Goal: Task Accomplishment & Management: Complete application form

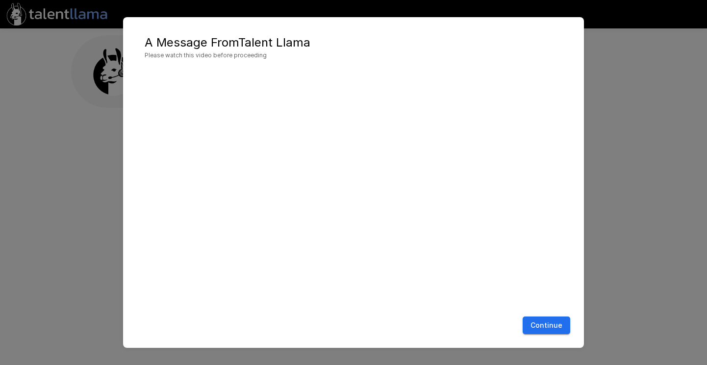
click at [549, 332] on button "Continue" at bounding box center [547, 326] width 48 height 18
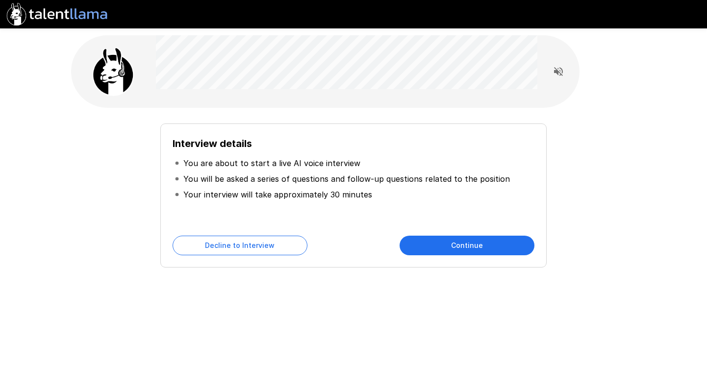
click at [525, 127] on div "Interview details You are about to start a live AI voice interview You will be …" at bounding box center [353, 196] width 386 height 144
click at [501, 236] on button "Continue" at bounding box center [467, 246] width 135 height 20
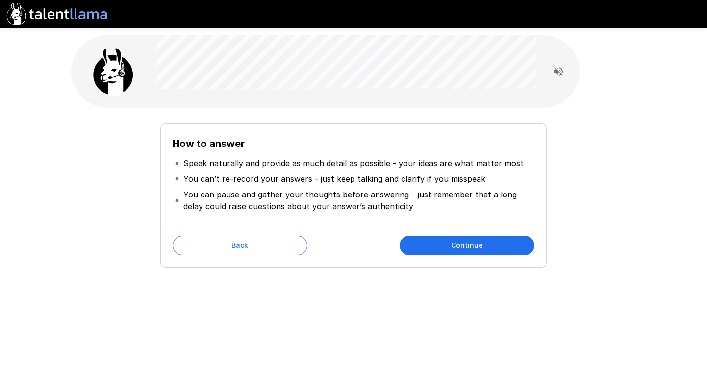
click at [501, 236] on button "Continue" at bounding box center [467, 246] width 135 height 20
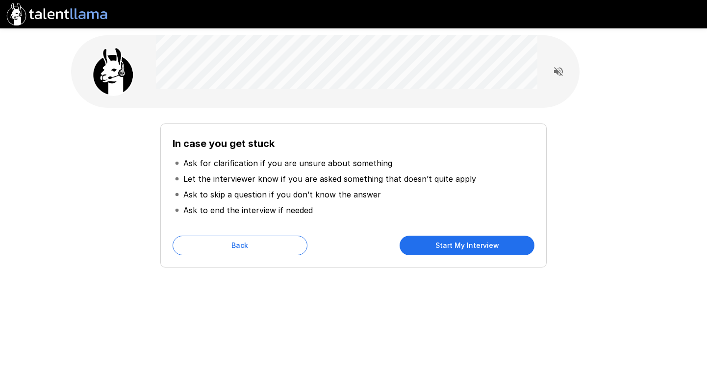
click at [501, 236] on button "Start My Interview" at bounding box center [467, 246] width 135 height 20
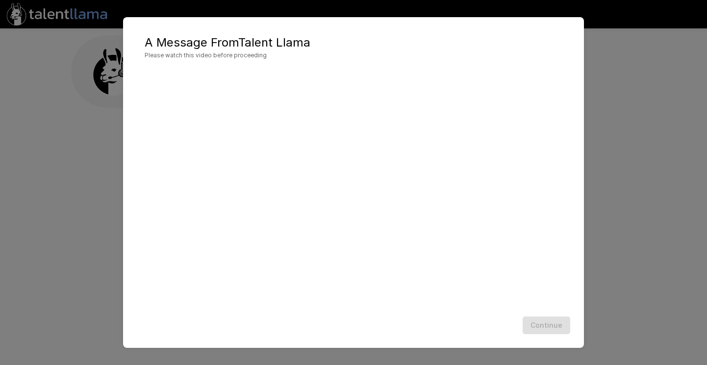
click at [534, 328] on div "Continue" at bounding box center [353, 326] width 441 height 26
click at [554, 334] on button "Continue" at bounding box center [547, 326] width 48 height 18
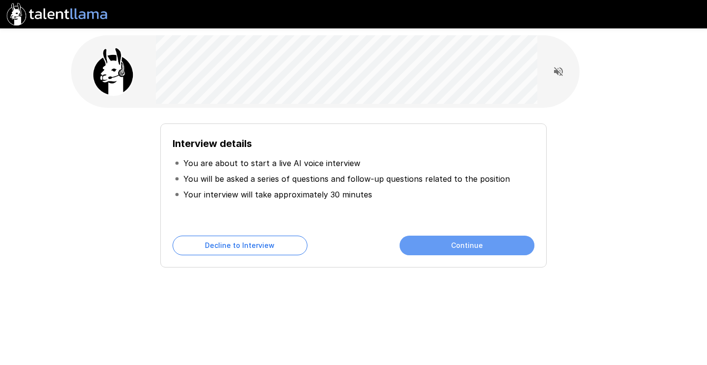
click at [507, 241] on button "Continue" at bounding box center [467, 246] width 135 height 20
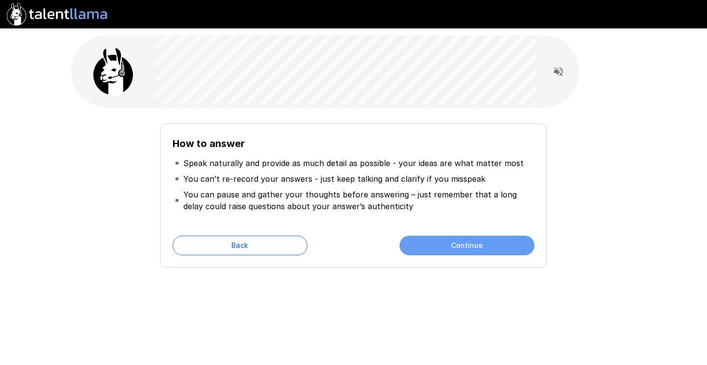
click at [507, 241] on button "Continue" at bounding box center [467, 246] width 135 height 20
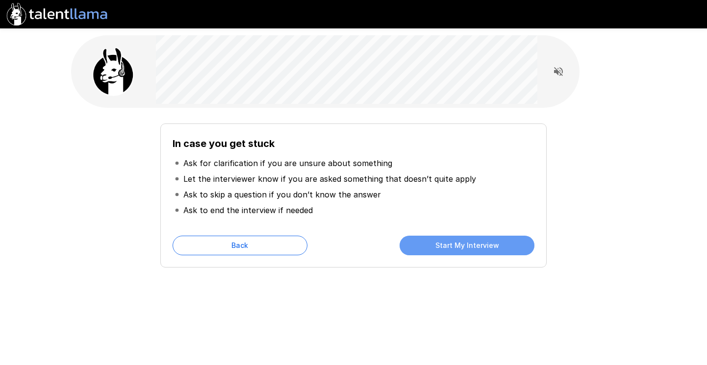
click at [507, 241] on button "Start My Interview" at bounding box center [467, 246] width 135 height 20
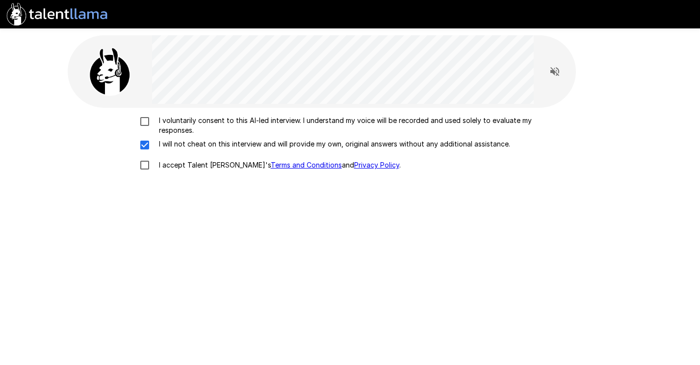
click at [144, 128] on label "I voluntarily consent to this AI-led interview. I understand my voice will be r…" at bounding box center [349, 126] width 431 height 20
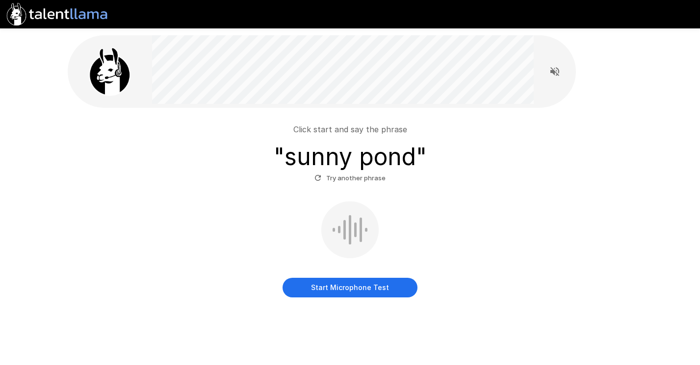
scroll to position [15, 0]
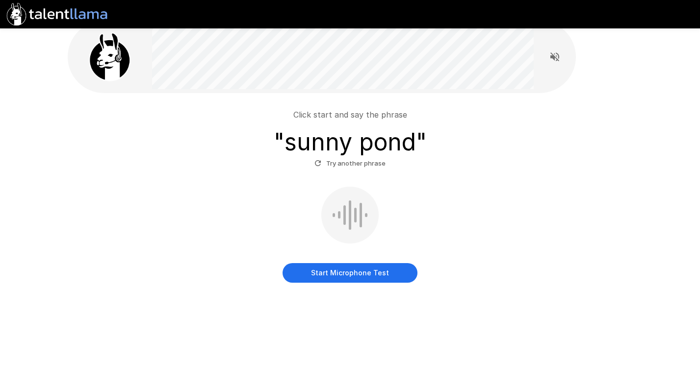
click at [305, 265] on button "Start Microphone Test" at bounding box center [349, 273] width 135 height 20
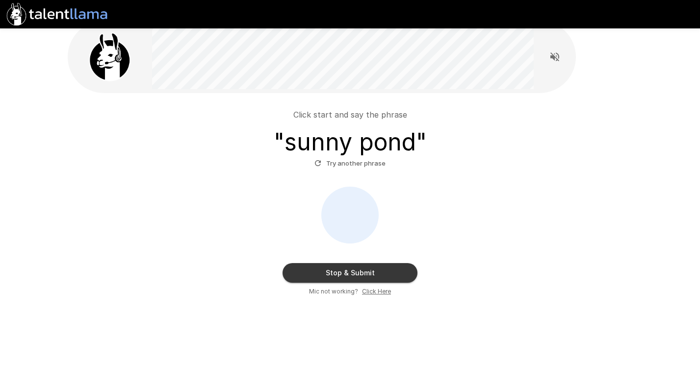
click at [357, 265] on button "Stop & Submit" at bounding box center [349, 273] width 135 height 20
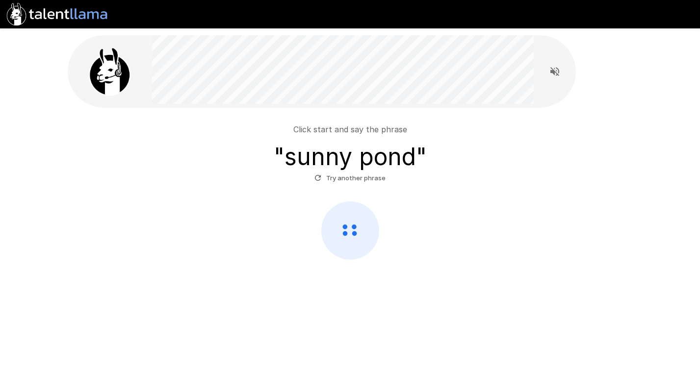
scroll to position [0, 0]
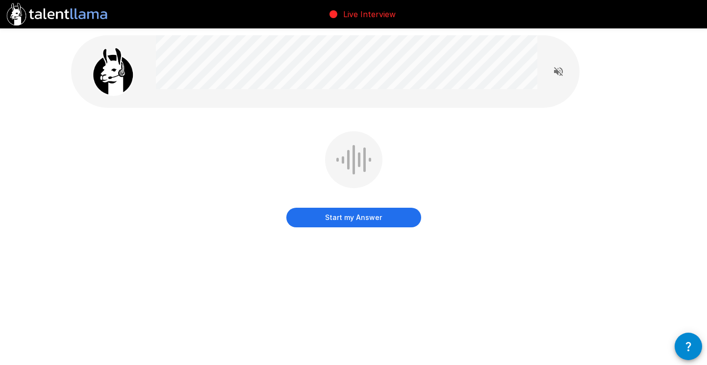
click at [320, 222] on button "Start my Answer" at bounding box center [353, 218] width 135 height 20
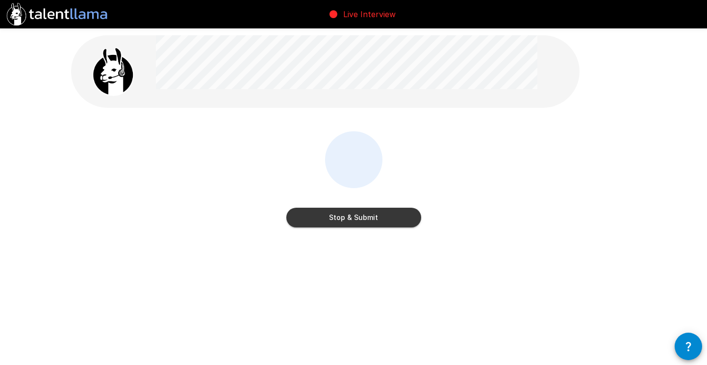
click at [320, 222] on button "Stop & Submit" at bounding box center [353, 218] width 135 height 20
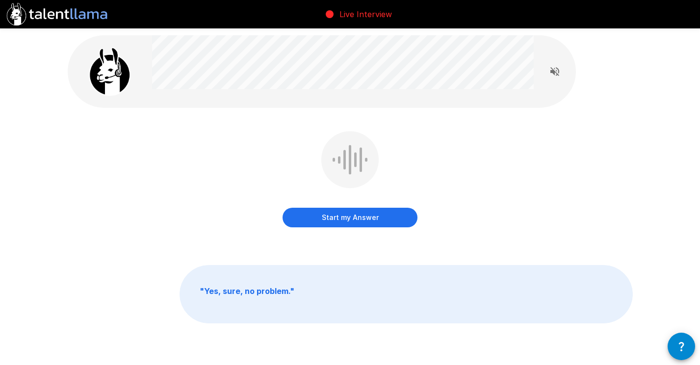
click at [320, 222] on button "Start my Answer" at bounding box center [349, 218] width 135 height 20
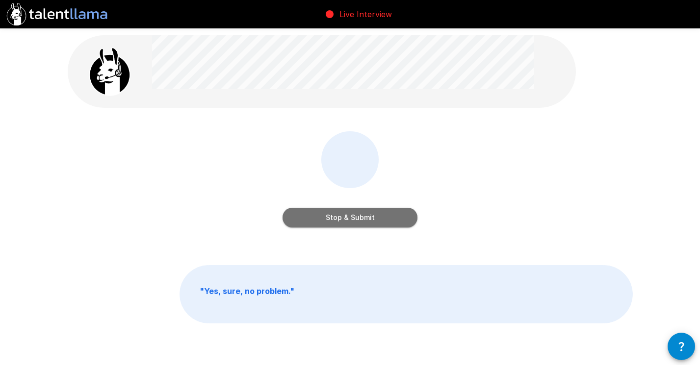
click at [320, 222] on button "Stop & Submit" at bounding box center [349, 218] width 135 height 20
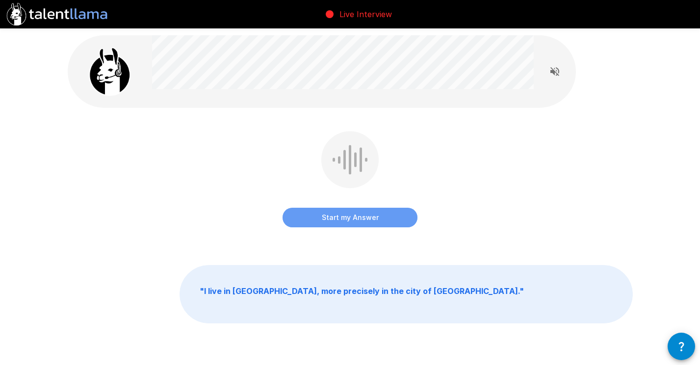
click at [320, 222] on button "Start my Answer" at bounding box center [349, 218] width 135 height 20
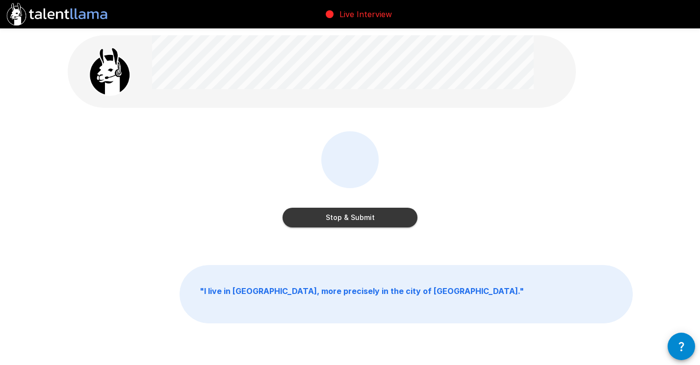
click at [320, 222] on button "Stop & Submit" at bounding box center [349, 218] width 135 height 20
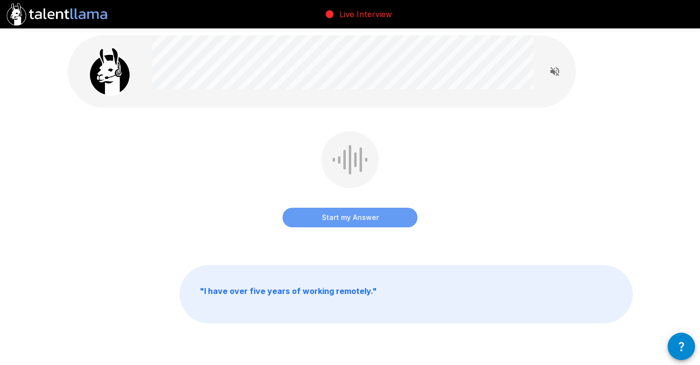
click at [320, 222] on button "Start my Answer" at bounding box center [349, 218] width 135 height 20
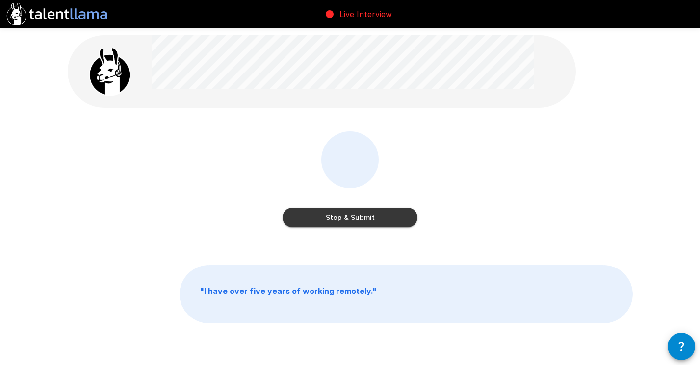
click at [325, 223] on button "Stop & Submit" at bounding box center [349, 218] width 135 height 20
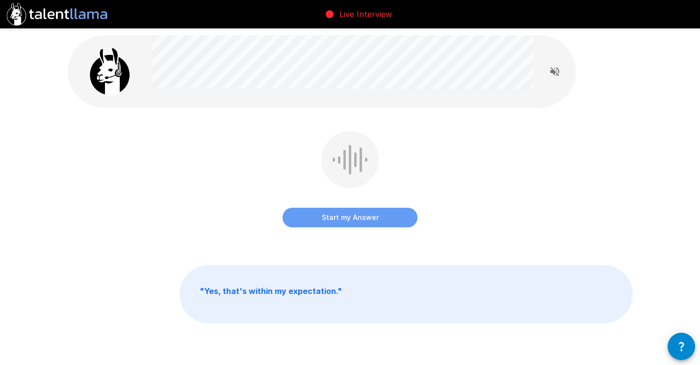
click at [325, 223] on button "Start my Answer" at bounding box center [349, 218] width 135 height 20
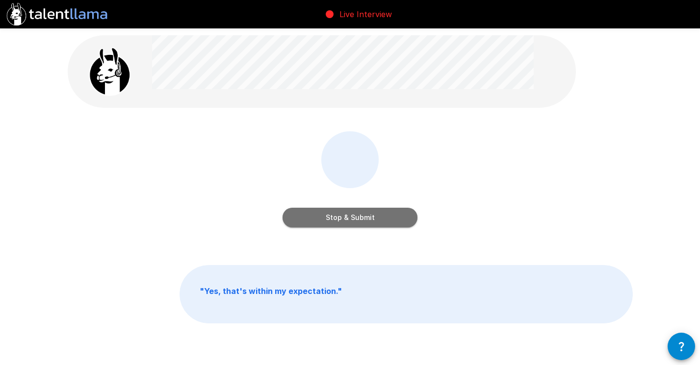
click at [325, 223] on button "Stop & Submit" at bounding box center [349, 218] width 135 height 20
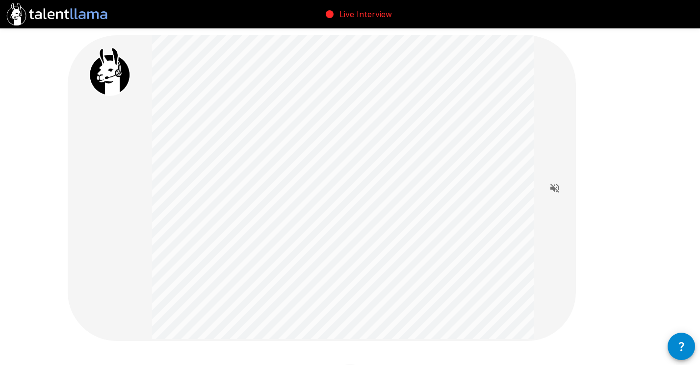
click at [576, 189] on div "Start my Answer " Yes, I would love to know how does the company plan career pr…" at bounding box center [350, 326] width 588 height 653
click at [557, 188] on icon "Read questions aloud" at bounding box center [555, 188] width 12 height 12
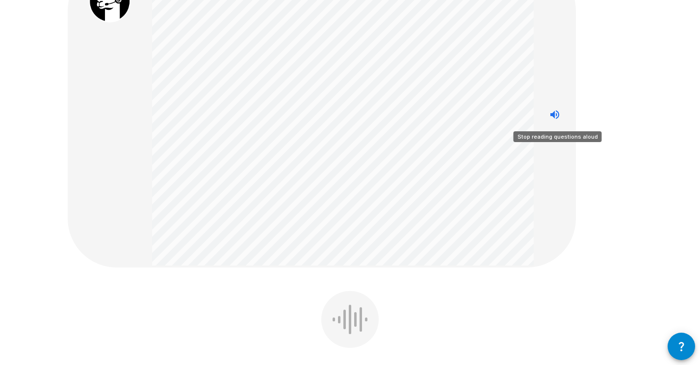
click at [556, 122] on button "Stop reading questions aloud" at bounding box center [555, 115] width 20 height 20
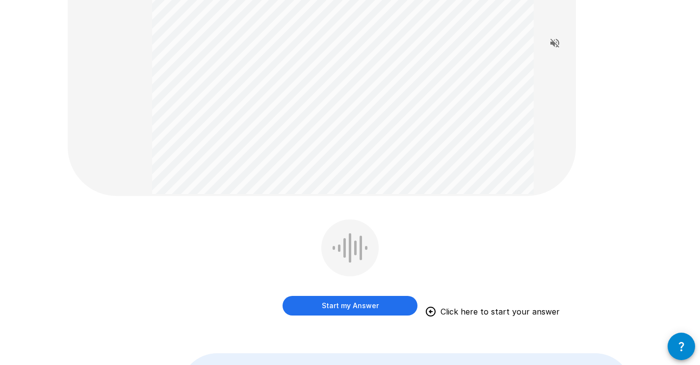
scroll to position [99, 0]
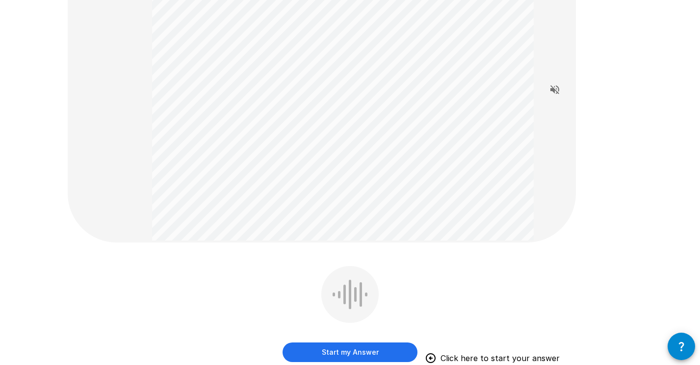
click at [315, 348] on button "Start my Answer" at bounding box center [349, 353] width 135 height 20
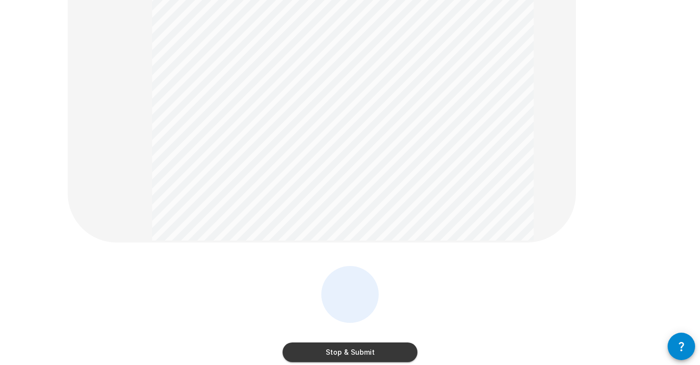
click at [315, 348] on button "Stop & Submit" at bounding box center [349, 353] width 135 height 20
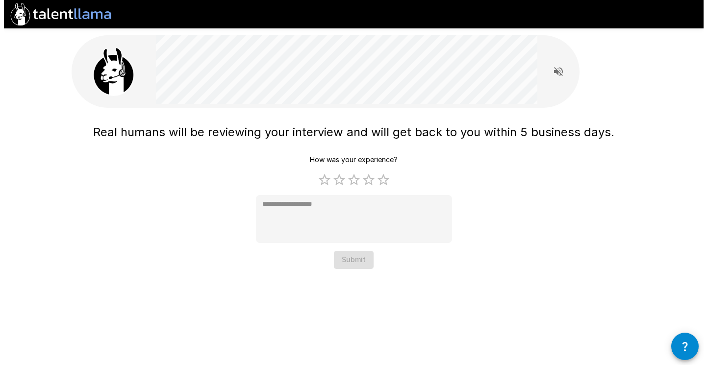
scroll to position [0, 0]
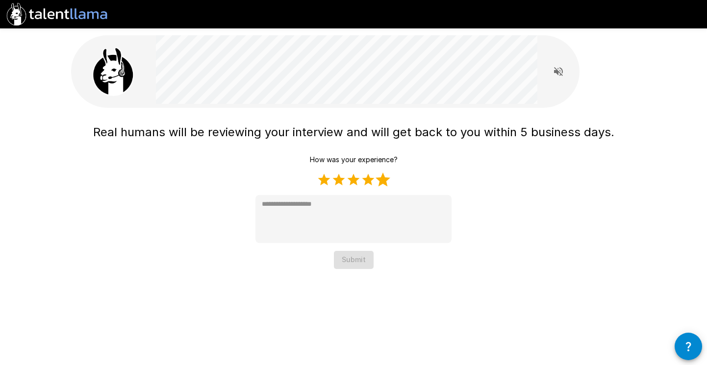
click at [384, 177] on label "5 Stars" at bounding box center [383, 180] width 15 height 15
type textarea "*"
click at [359, 260] on button "Submit" at bounding box center [354, 260] width 40 height 18
